Goal: Book appointment/travel/reservation

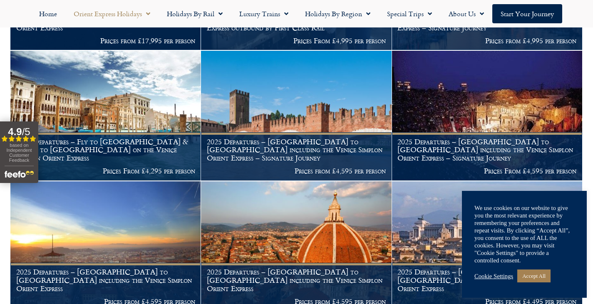
scroll to position [432, 0]
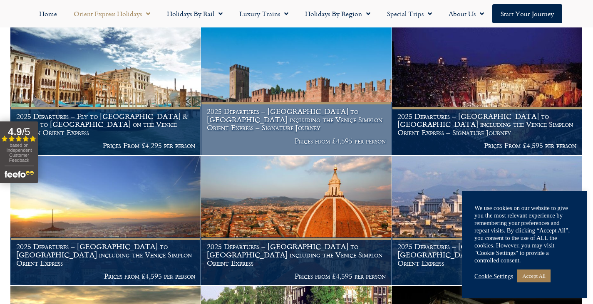
click at [335, 124] on h1 "2025 Departures – [GEOGRAPHIC_DATA] to [GEOGRAPHIC_DATA] including the Venice S…" at bounding box center [296, 119] width 179 height 25
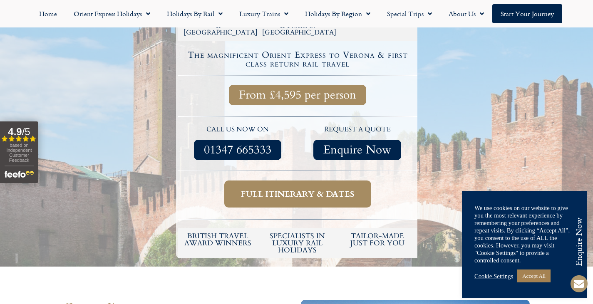
scroll to position [269, 0]
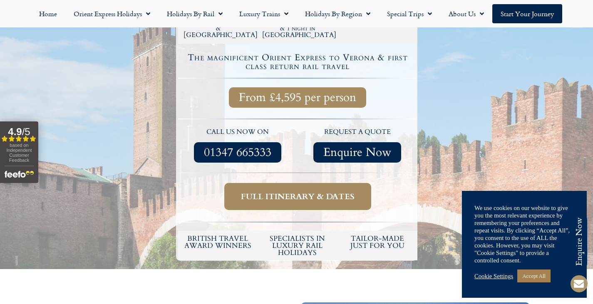
click at [336, 183] on link "Full itinerary & dates" at bounding box center [297, 196] width 147 height 27
